Goal: Task Accomplishment & Management: Use online tool/utility

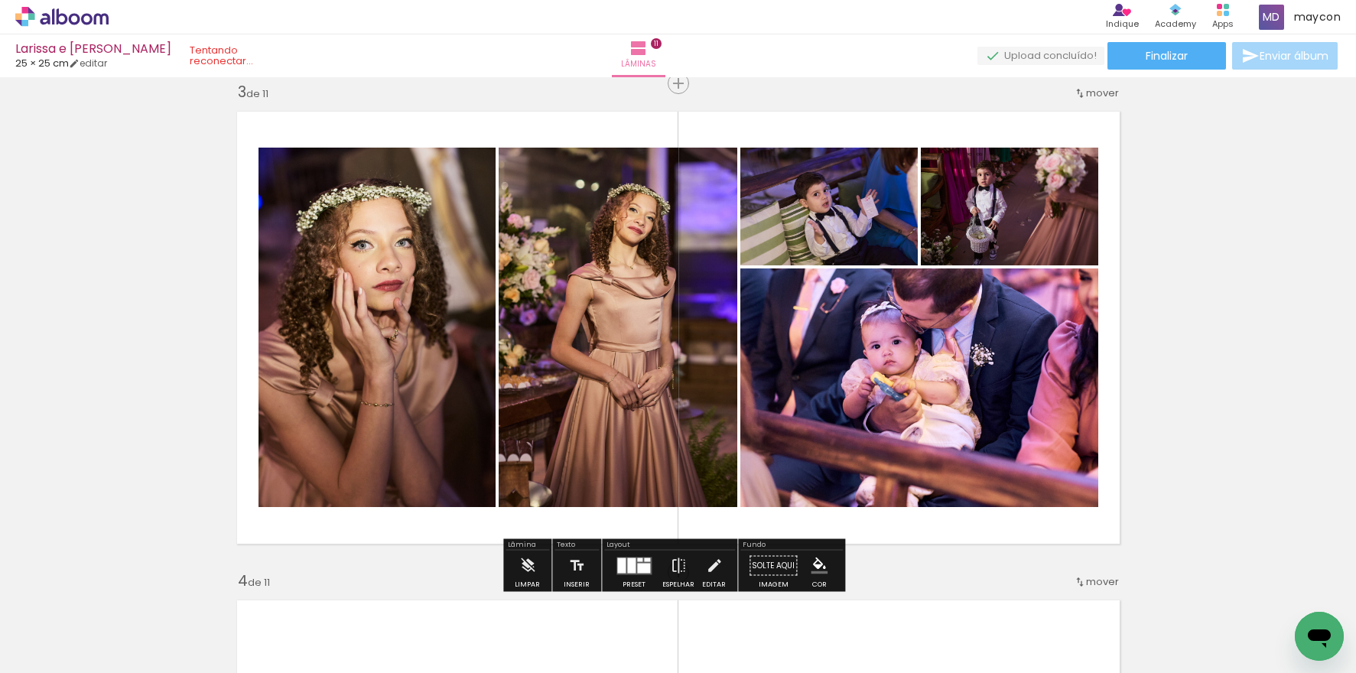
scroll to position [0, 4411]
click at [1169, 60] on span "Finalizar" at bounding box center [1166, 55] width 42 height 11
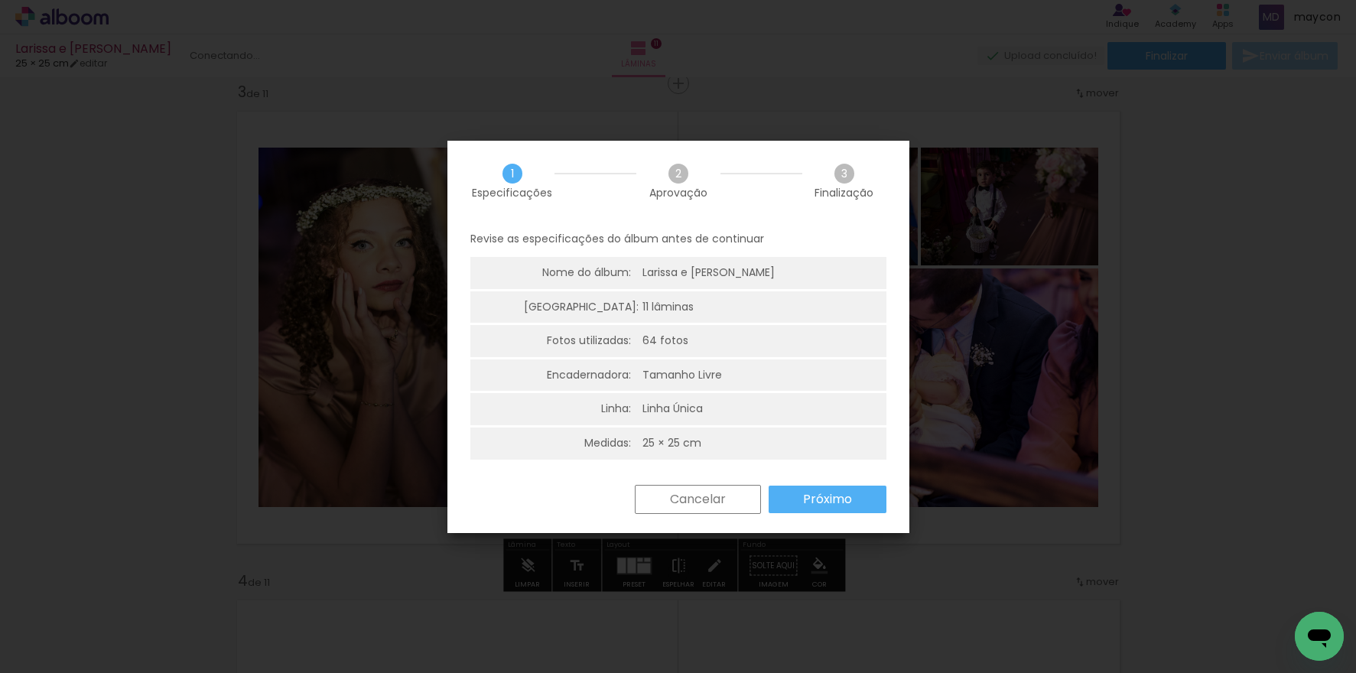
click at [0, 0] on slot "Próximo" at bounding box center [0, 0] width 0 height 0
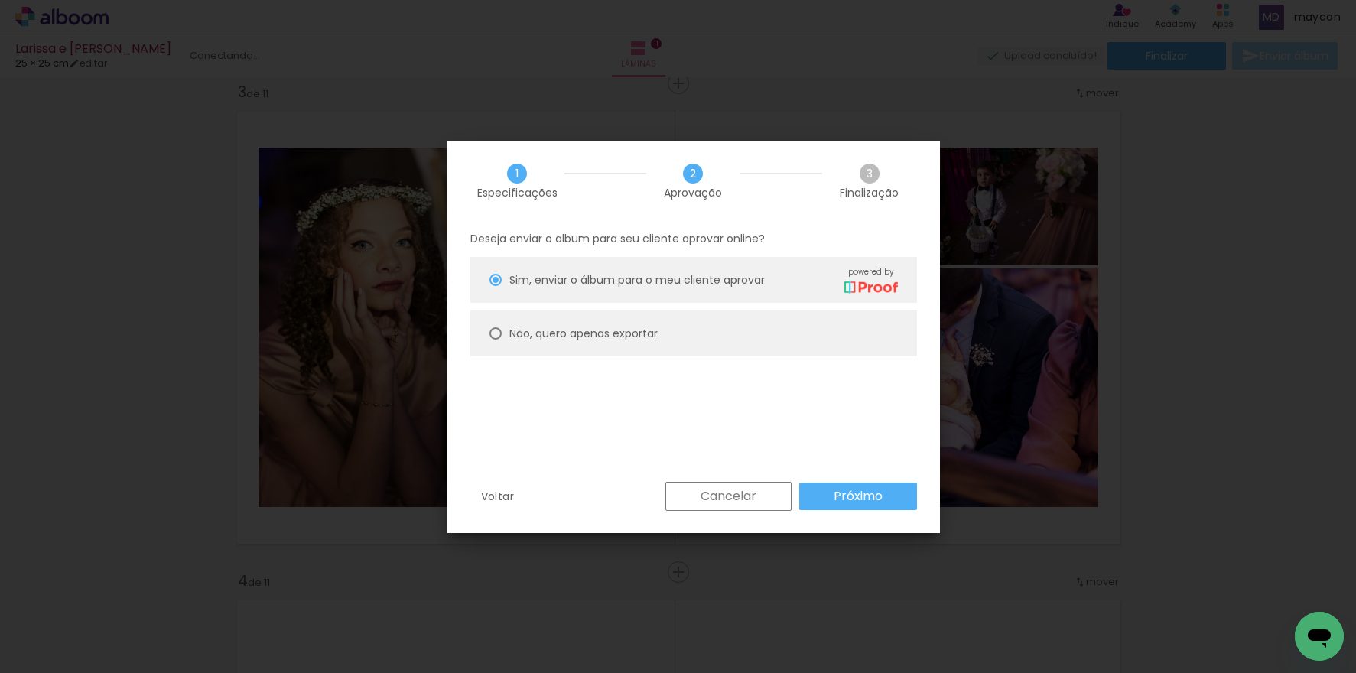
click at [828, 492] on paper-button "Próximo" at bounding box center [858, 496] width 118 height 28
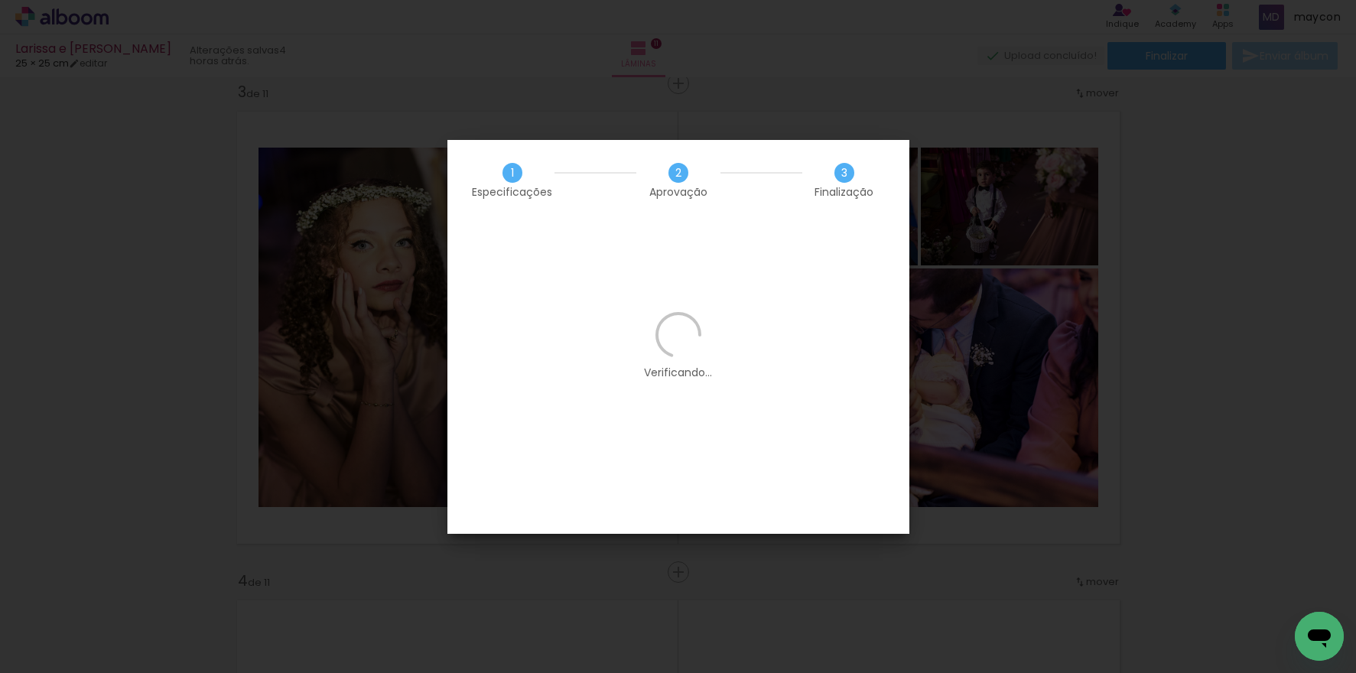
scroll to position [0, 4411]
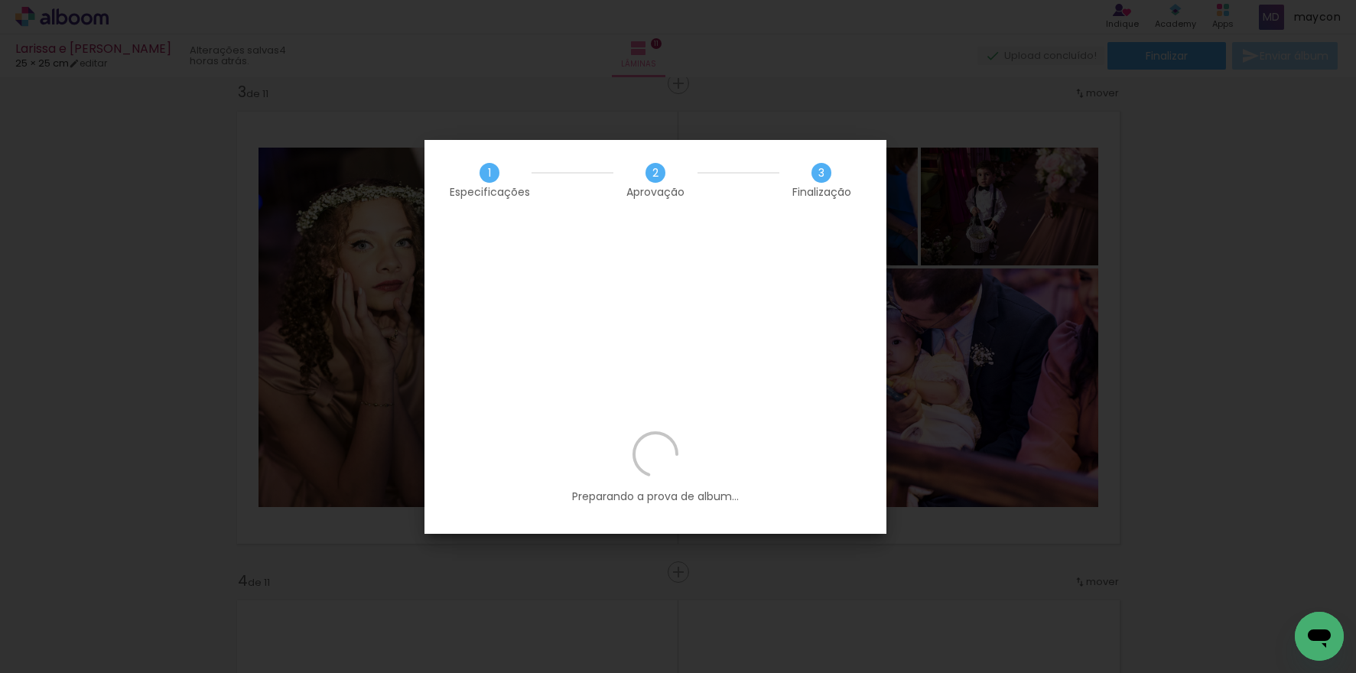
scroll to position [0, 4411]
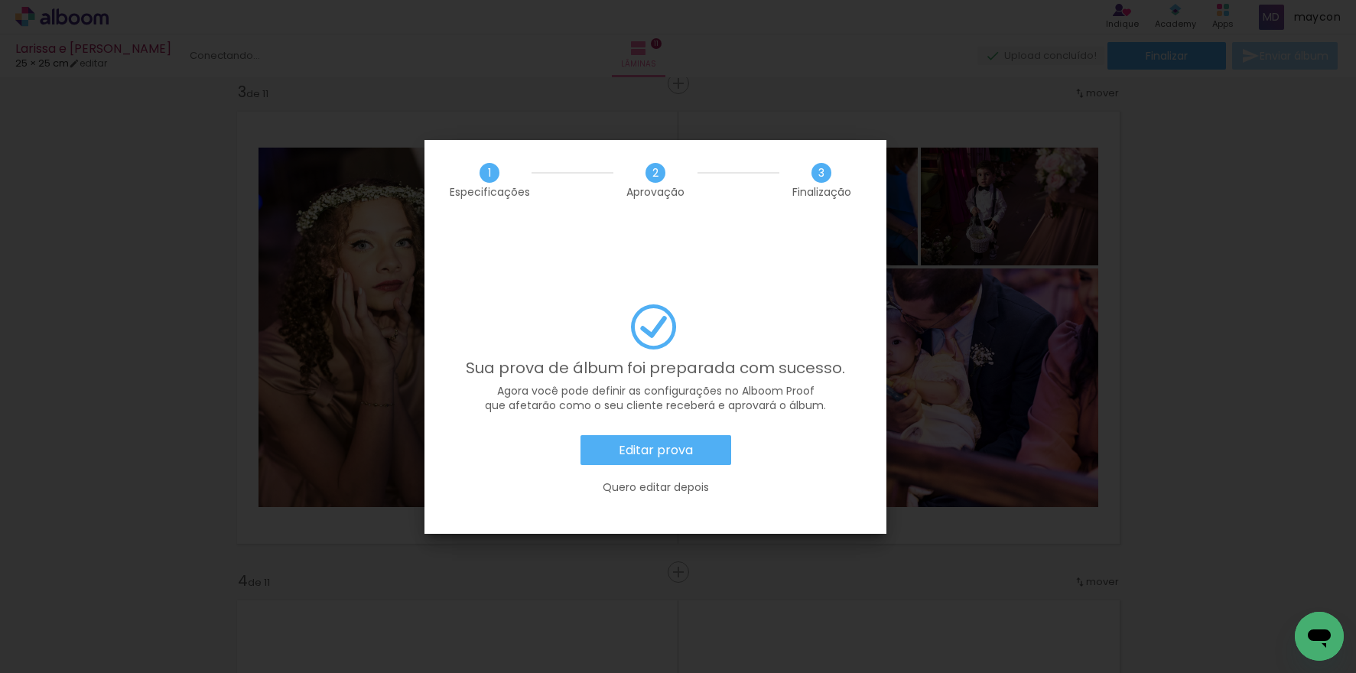
click at [0, 0] on slot "Editar prova" at bounding box center [0, 0] width 0 height 0
